Goal: Communication & Community: Participate in discussion

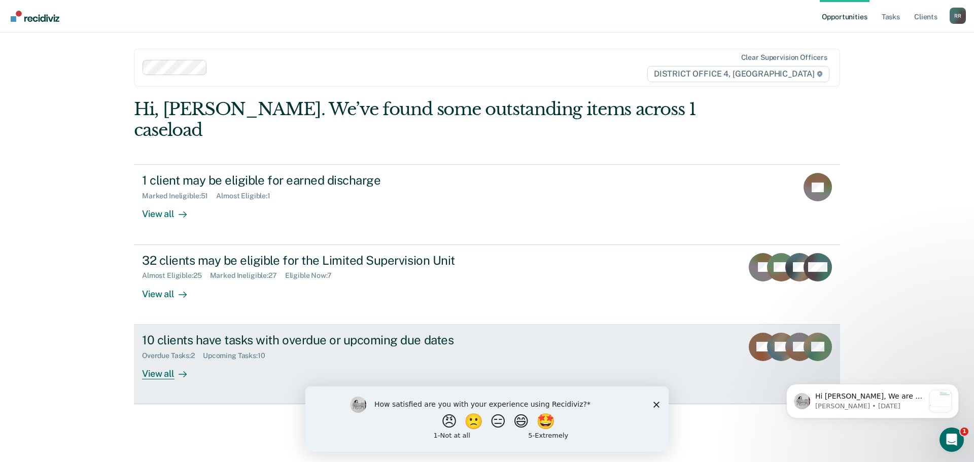
click at [166, 360] on div "View all" at bounding box center [170, 370] width 57 height 20
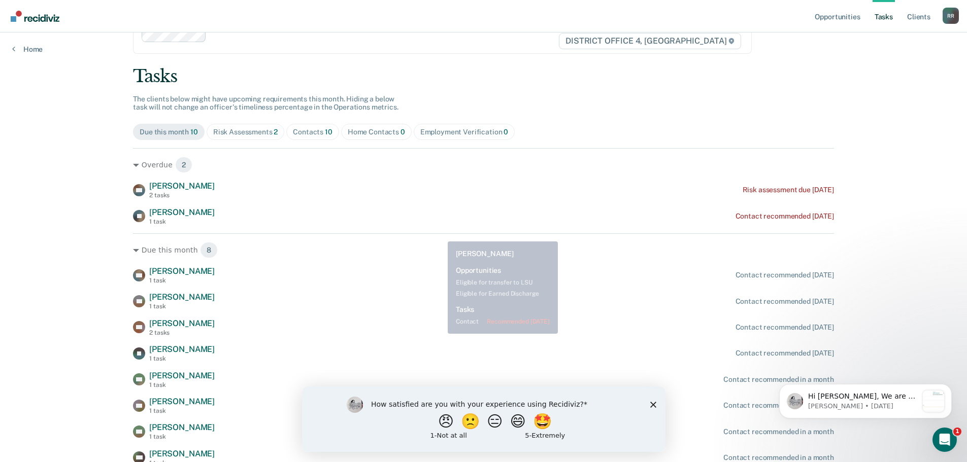
scroll to position [78, 0]
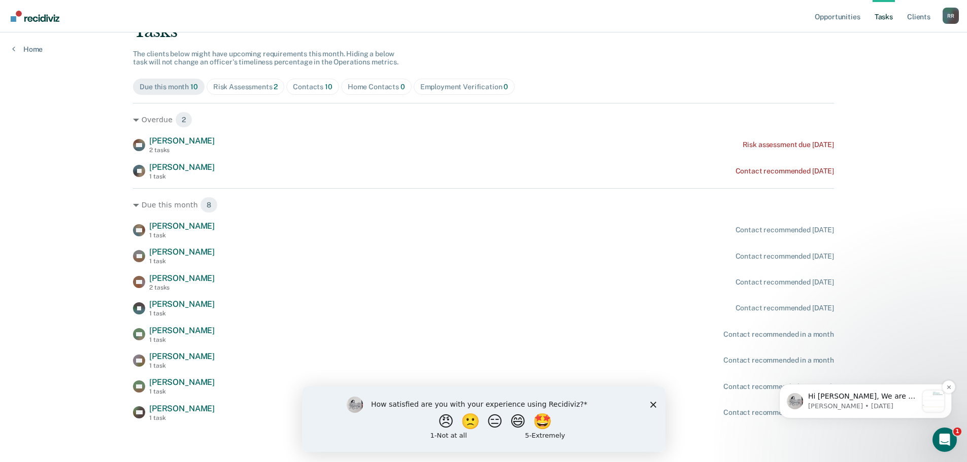
click at [885, 396] on p "Hi [PERSON_NAME], We are so excited to announce a brand new feature: AI case no…" at bounding box center [863, 397] width 110 height 10
click at [947, 437] on icon "Open Intercom Messenger" at bounding box center [943, 438] width 17 height 17
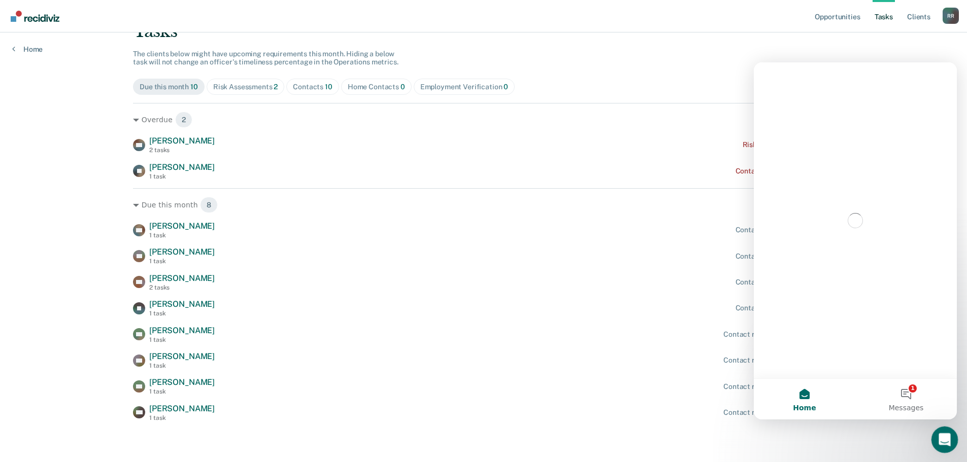
scroll to position [0, 0]
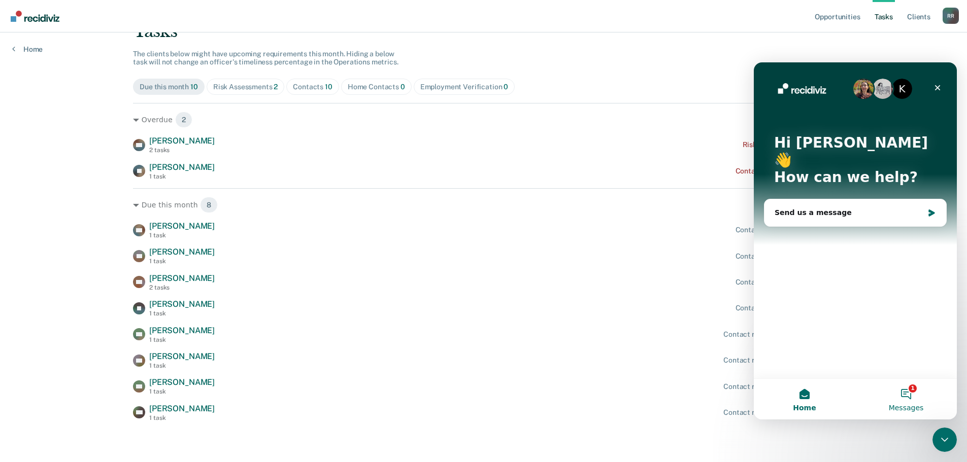
click at [907, 390] on button "1 Messages" at bounding box center [905, 399] width 101 height 41
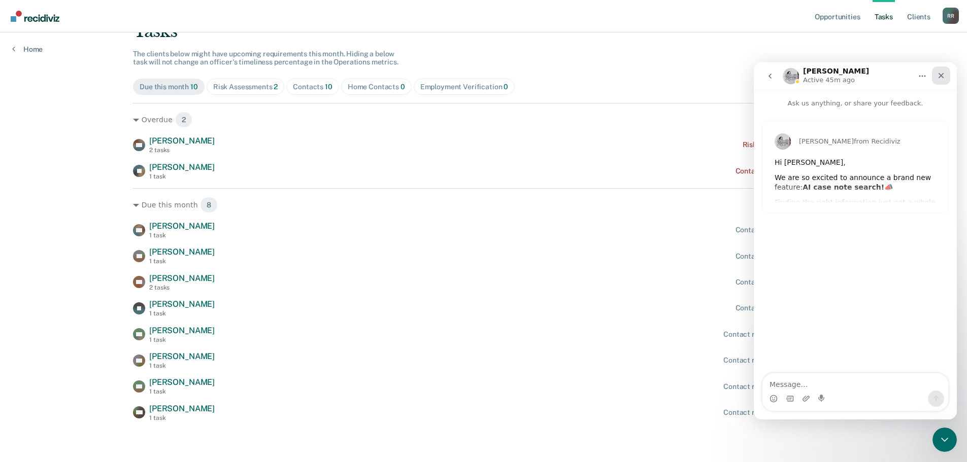
click at [940, 75] on icon "Close" at bounding box center [941, 76] width 6 height 6
